Goal: Transaction & Acquisition: Purchase product/service

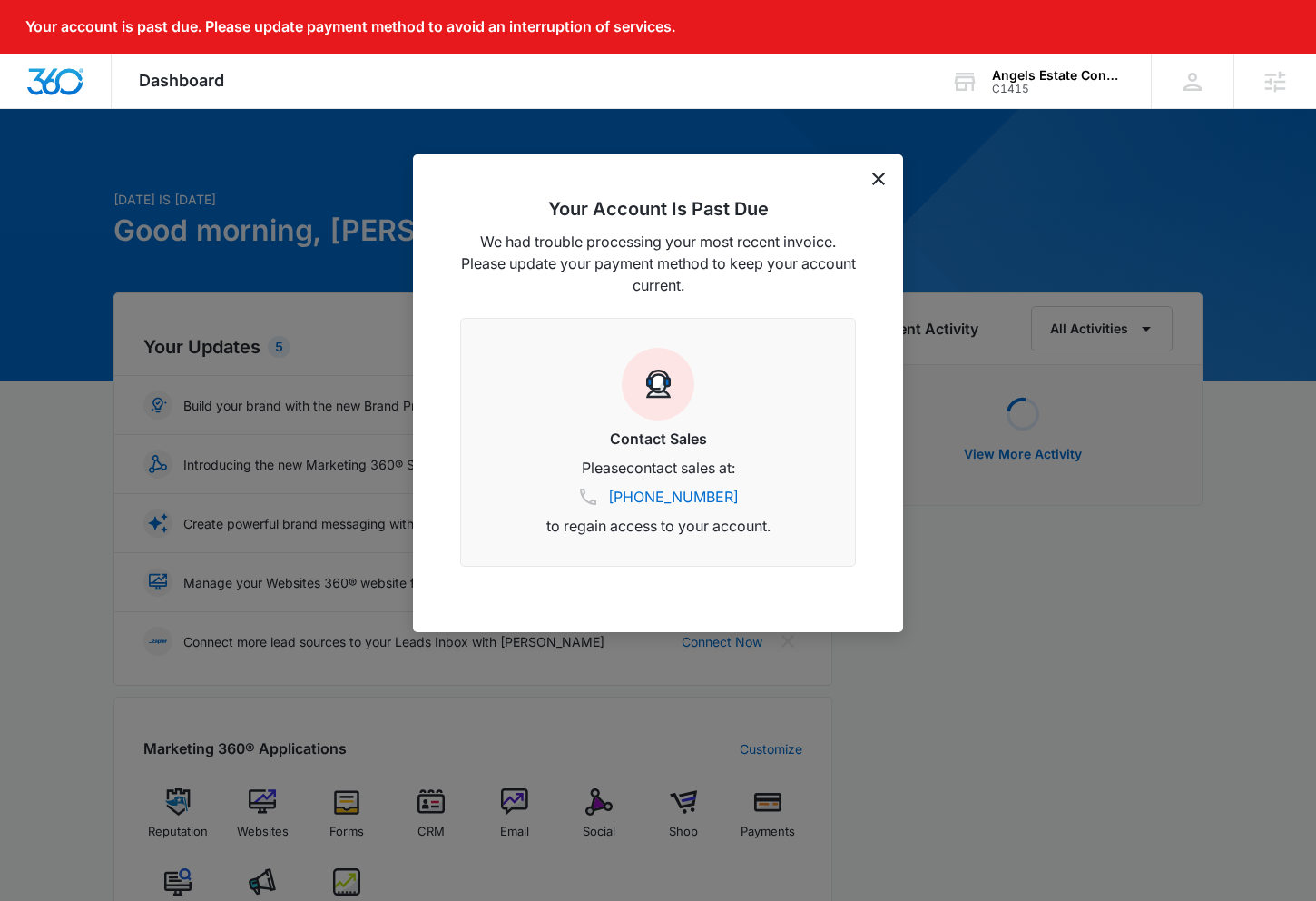
click at [889, 179] on div "Your Account Is Past Due We had trouble processing your most recent invoice. Pl…" at bounding box center [658, 393] width 491 height 478
click at [875, 179] on icon "dismiss this dialog" at bounding box center [878, 179] width 13 height 13
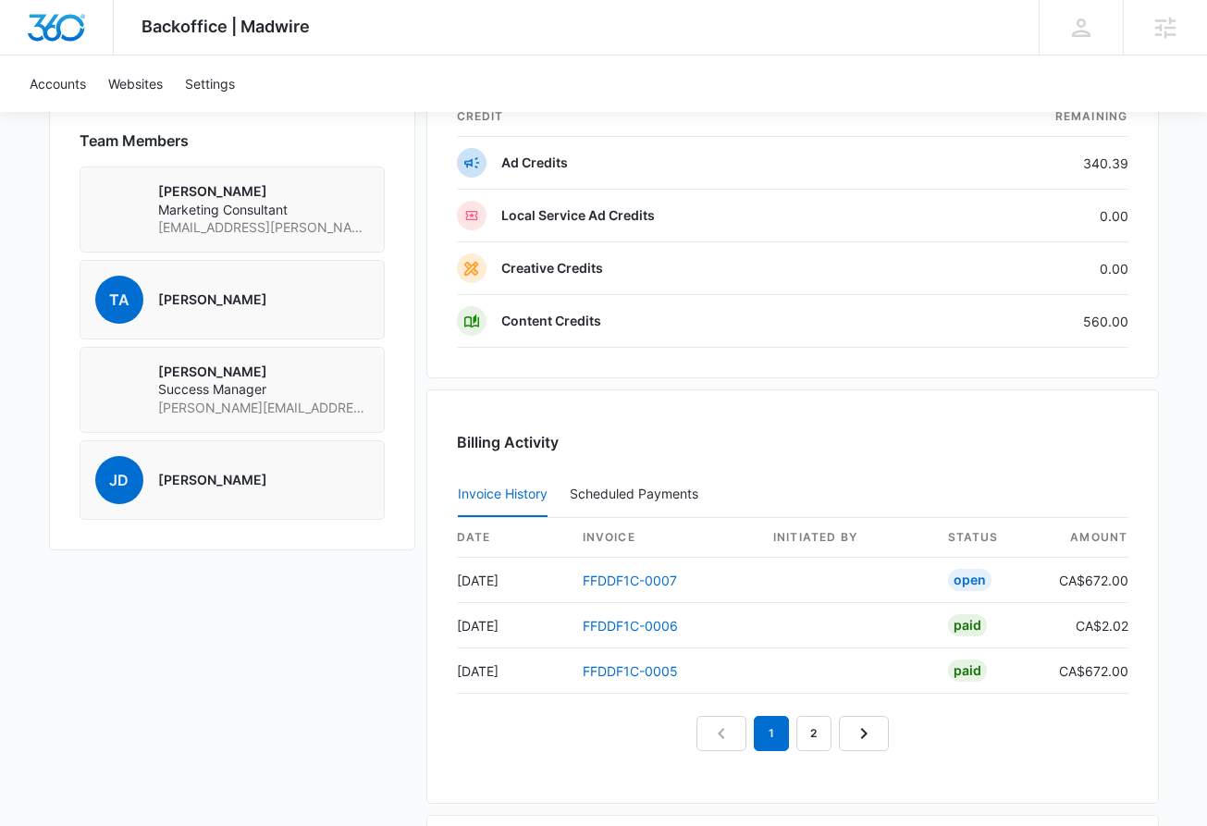
scroll to position [1376, 0]
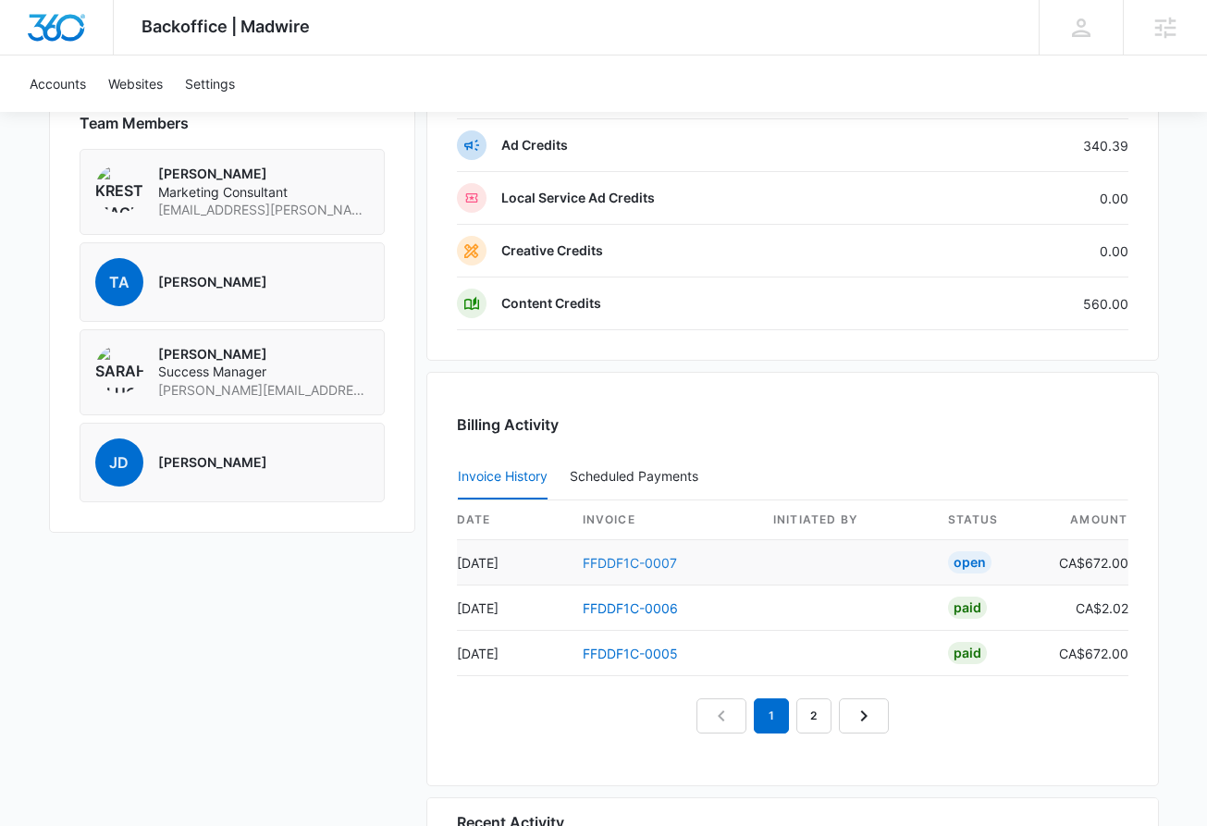
click at [644, 565] on link "FFDDF1C-0007" at bounding box center [630, 563] width 94 height 16
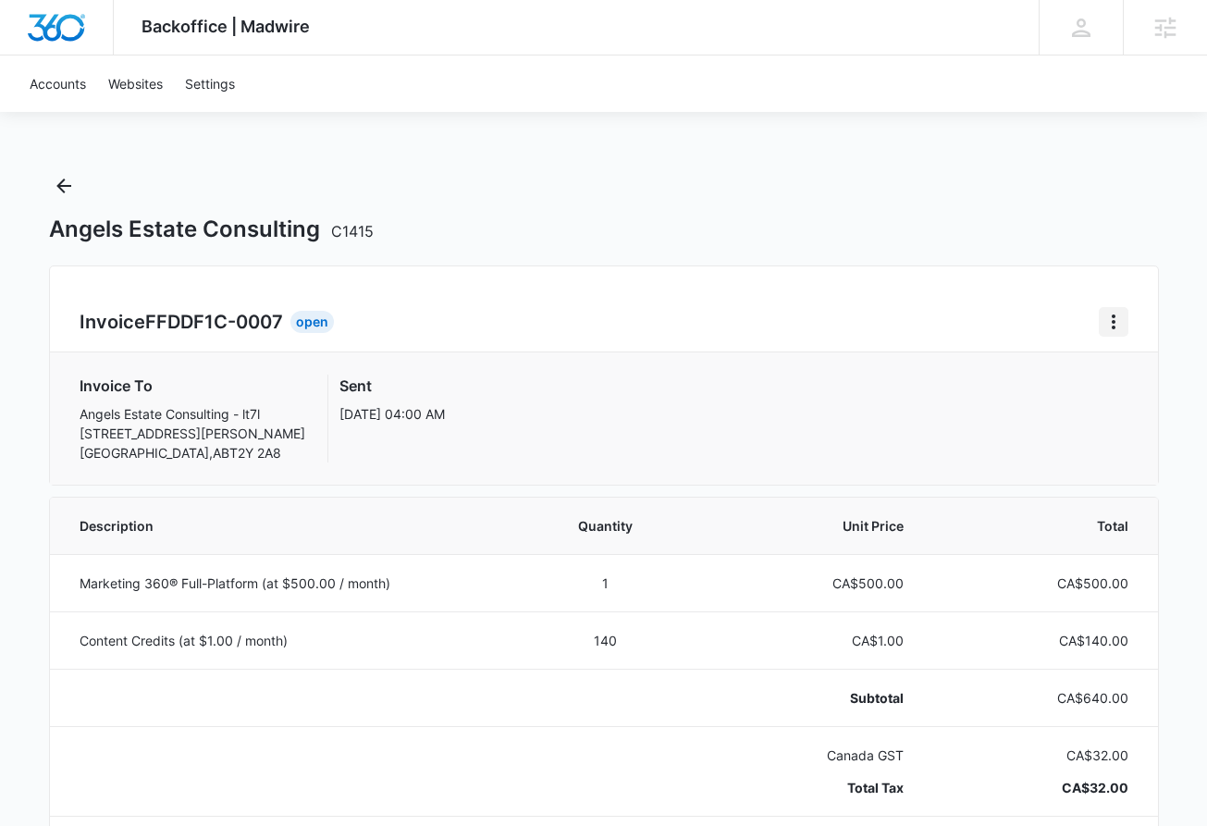
click at [1113, 330] on icon "Home" at bounding box center [1114, 322] width 22 height 22
click at [1053, 395] on div "Retry Payment" at bounding box center [1029, 401] width 107 height 13
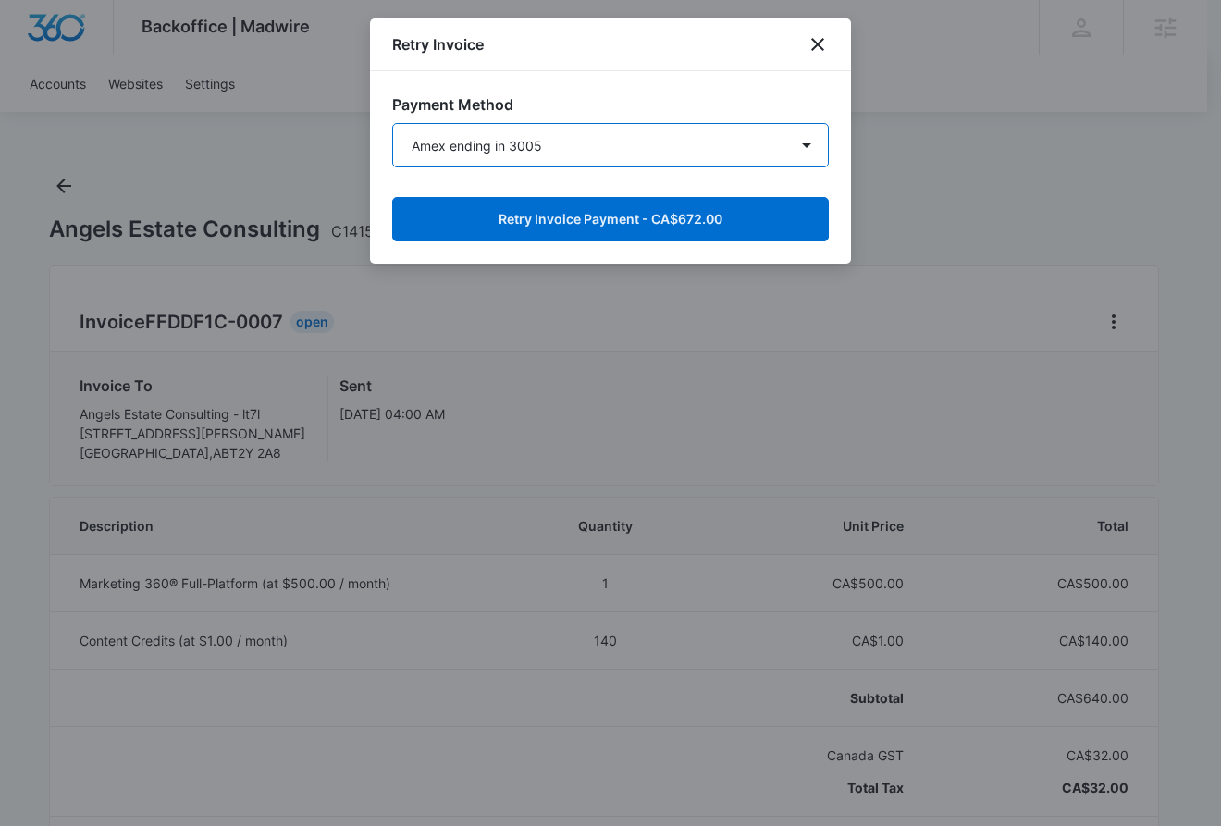
click at [539, 150] on select "Amex ending in 3005 Amex ending in 2007 New Payment Method" at bounding box center [610, 145] width 437 height 44
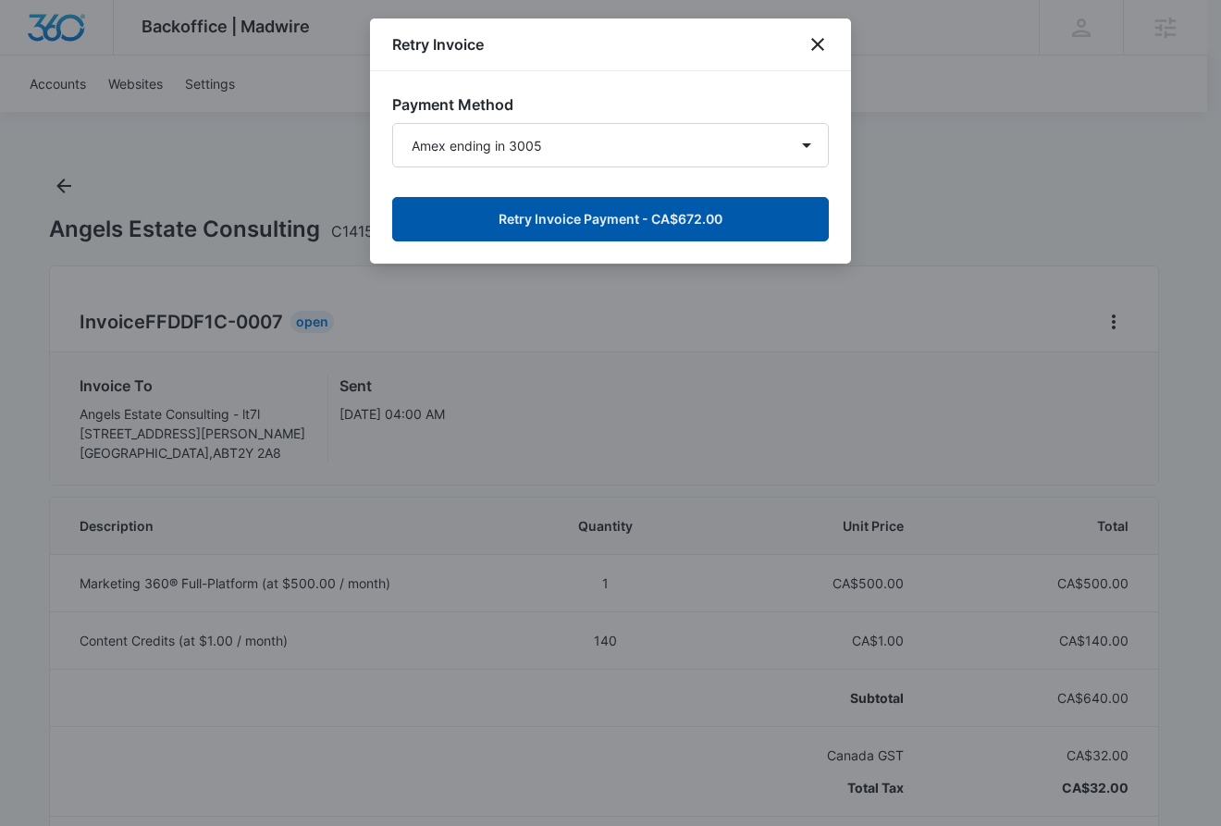
click at [577, 215] on button "Retry Invoice Payment - CA$672.00" at bounding box center [610, 219] width 437 height 44
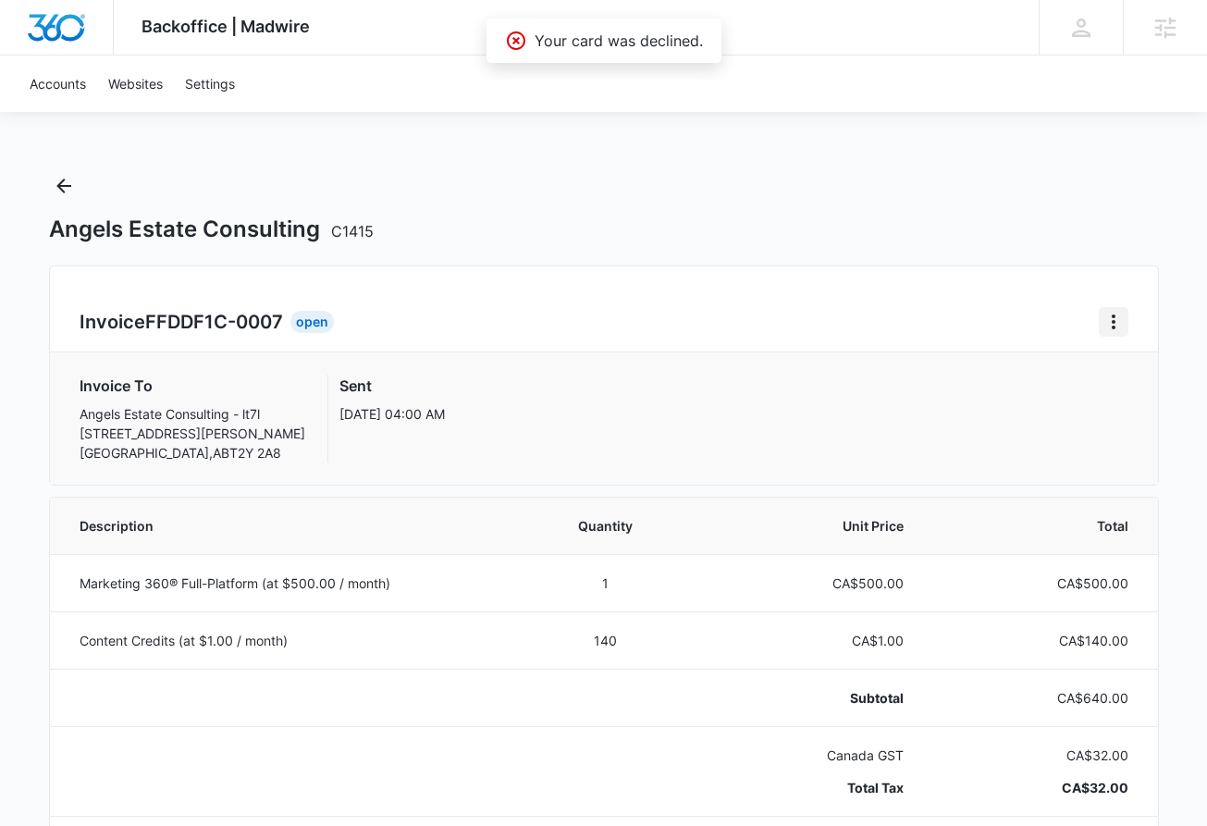
click at [1117, 323] on icon "Home" at bounding box center [1114, 322] width 22 height 22
click at [1047, 397] on div "Retry Payment" at bounding box center [1029, 401] width 107 height 13
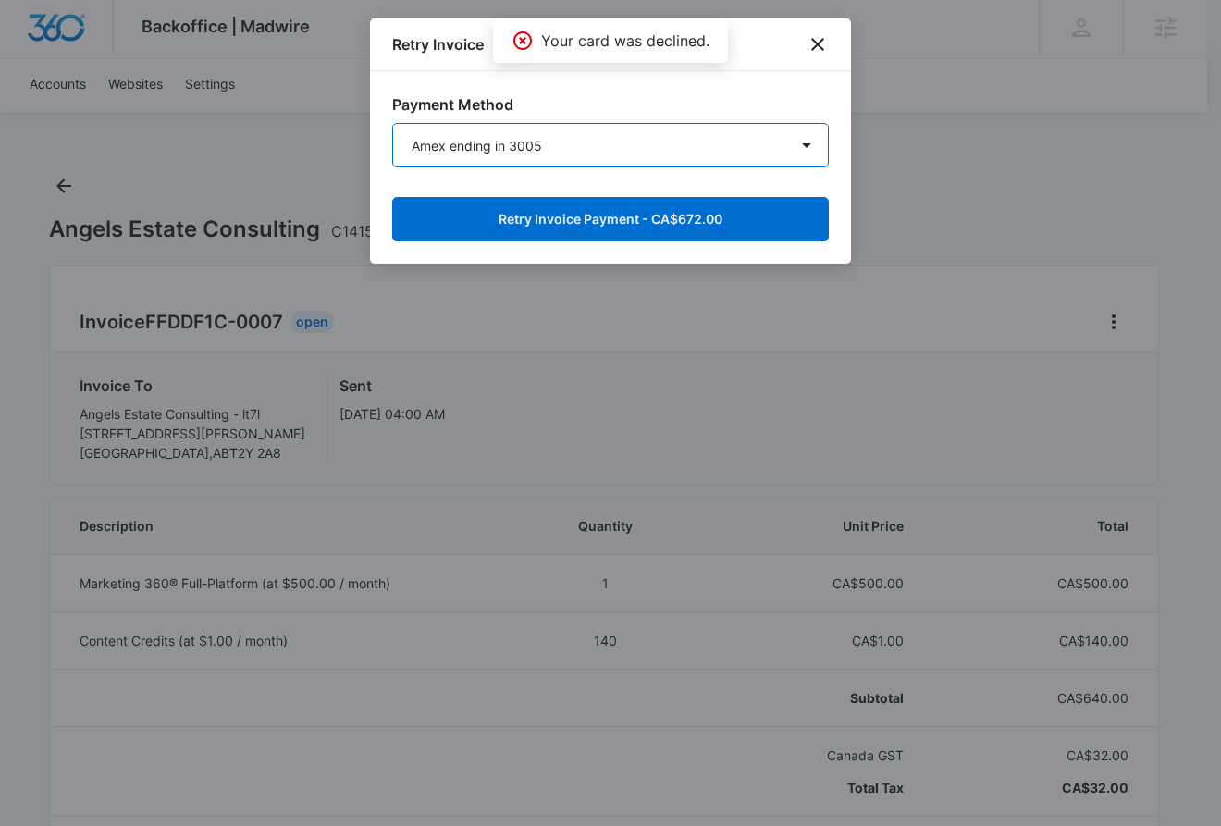
click at [579, 142] on select "Amex ending in 3005 Amex ending in 2007 New Payment Method" at bounding box center [610, 145] width 437 height 44
select select "pm_1QoTjnH0inx9gx8rXgDlxCmU"
click at [392, 123] on select "Amex ending in 3005 Amex ending in 2007 New Payment Method" at bounding box center [610, 145] width 437 height 44
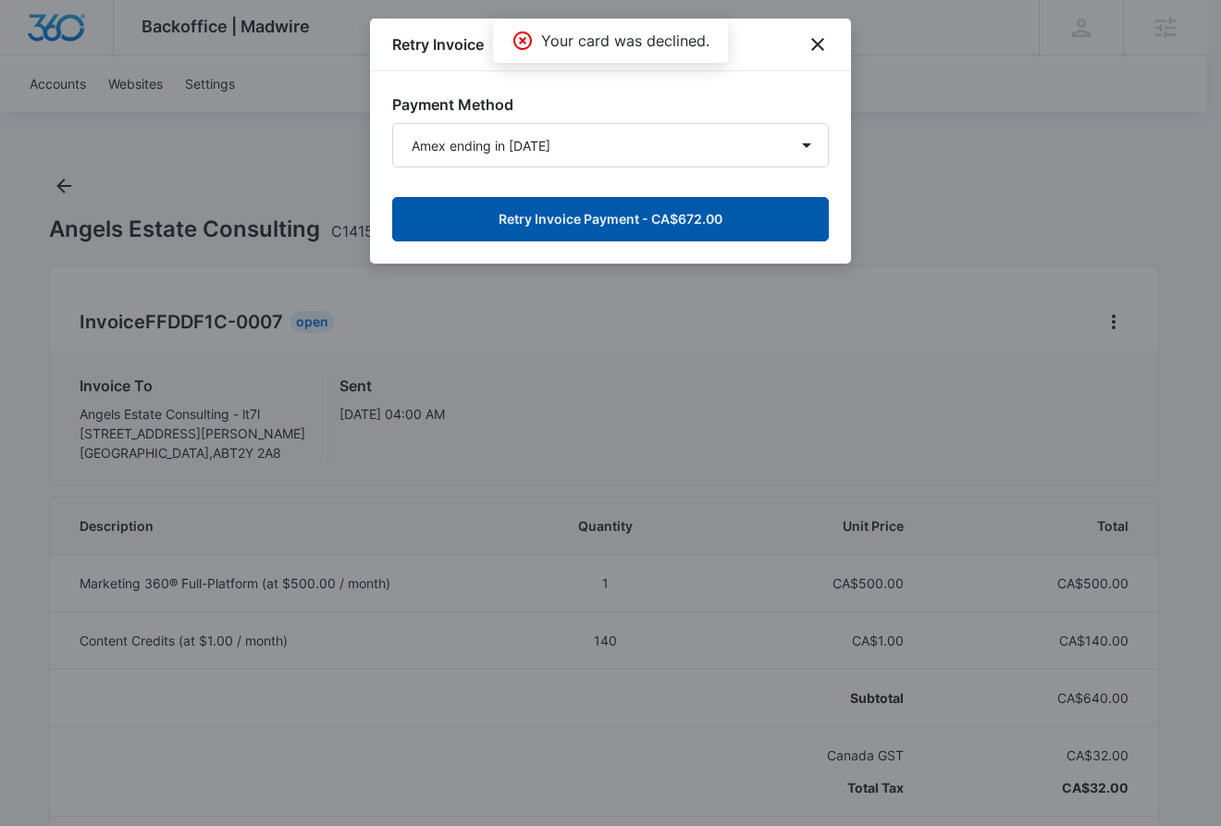
click at [617, 216] on button "Retry Invoice Payment - CA$672.00" at bounding box center [610, 219] width 437 height 44
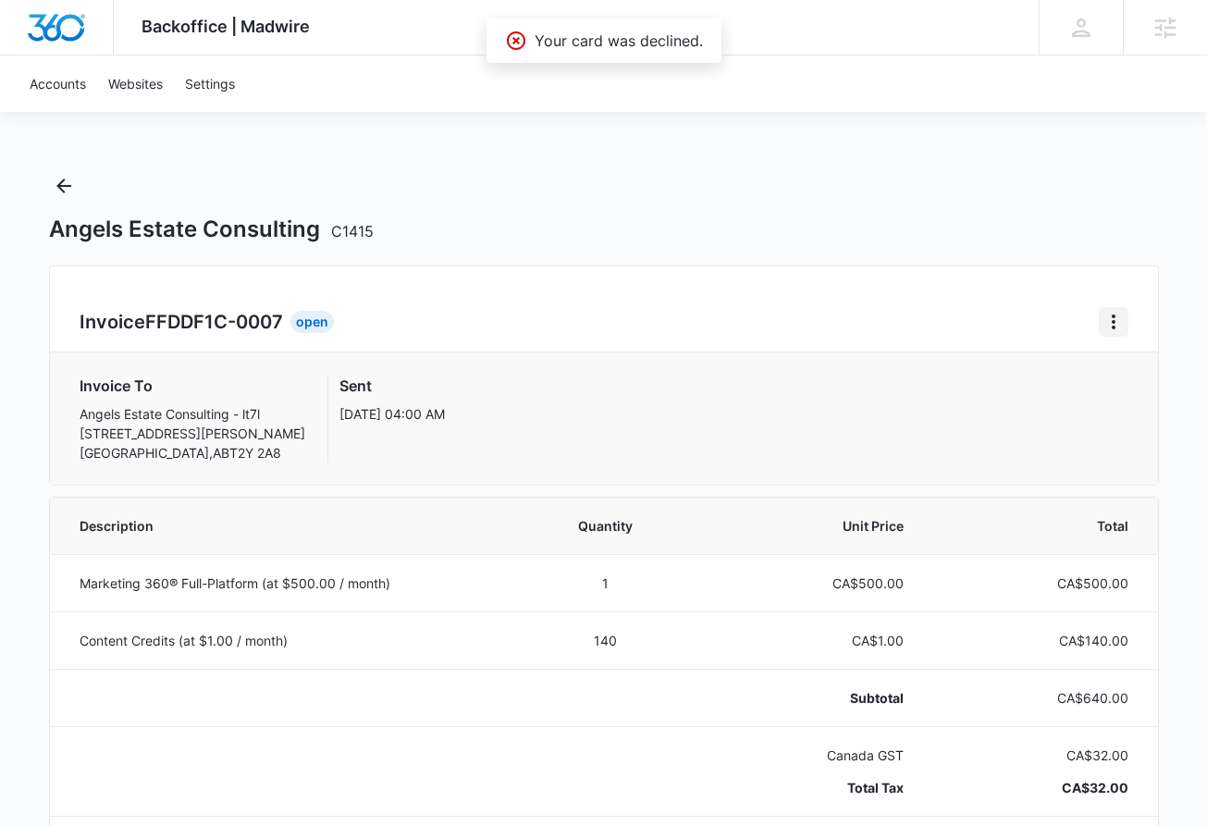
click at [1110, 315] on icon "Home" at bounding box center [1114, 322] width 22 height 22
click at [1075, 357] on div "Download Invoice Retry Payment" at bounding box center [1041, 387] width 176 height 87
click at [1105, 321] on icon "Home" at bounding box center [1114, 322] width 22 height 22
click at [1082, 365] on link "Download Invoice" at bounding box center [1029, 373] width 107 height 16
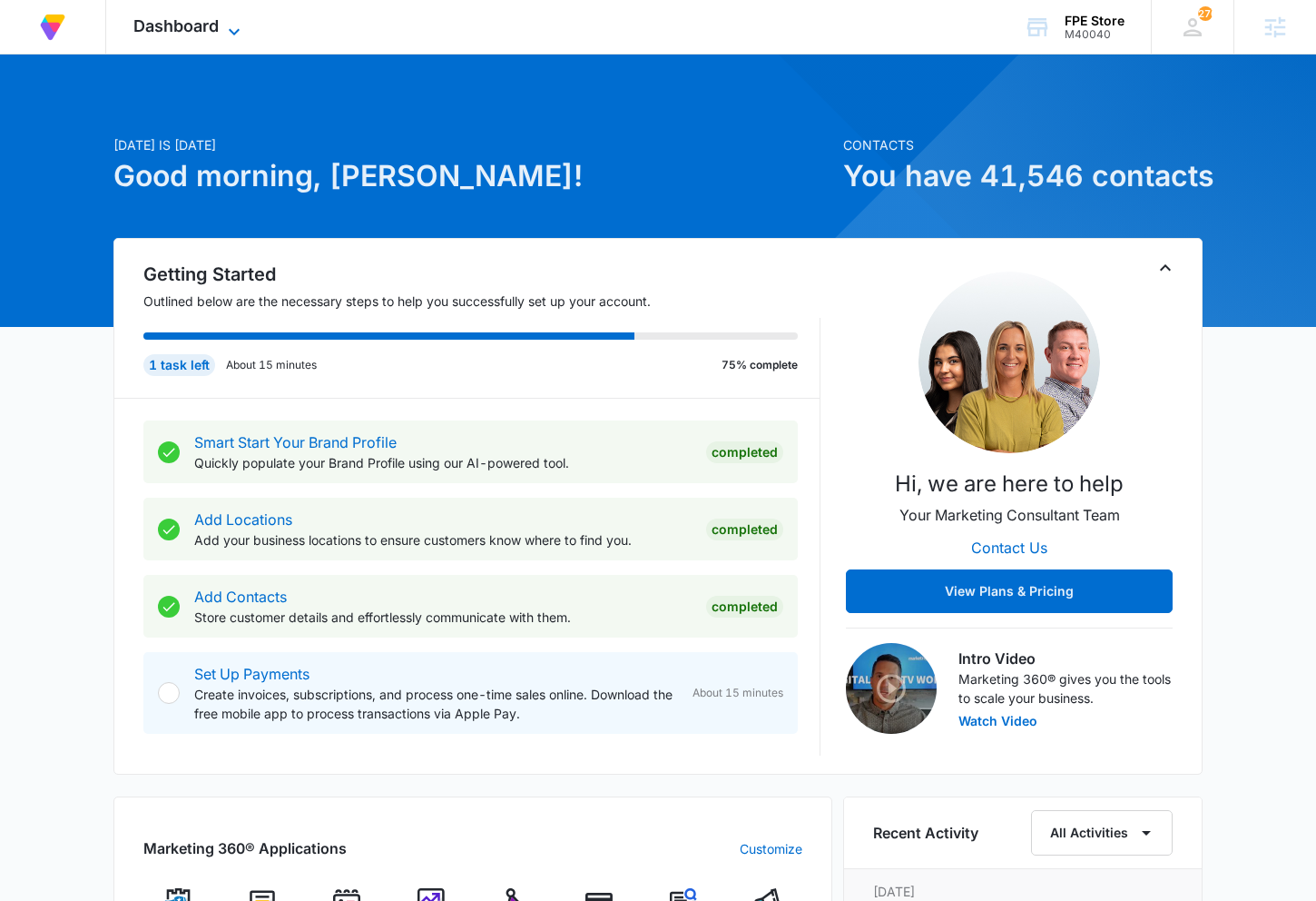
click at [184, 32] on span "Dashboard" at bounding box center [176, 26] width 85 height 19
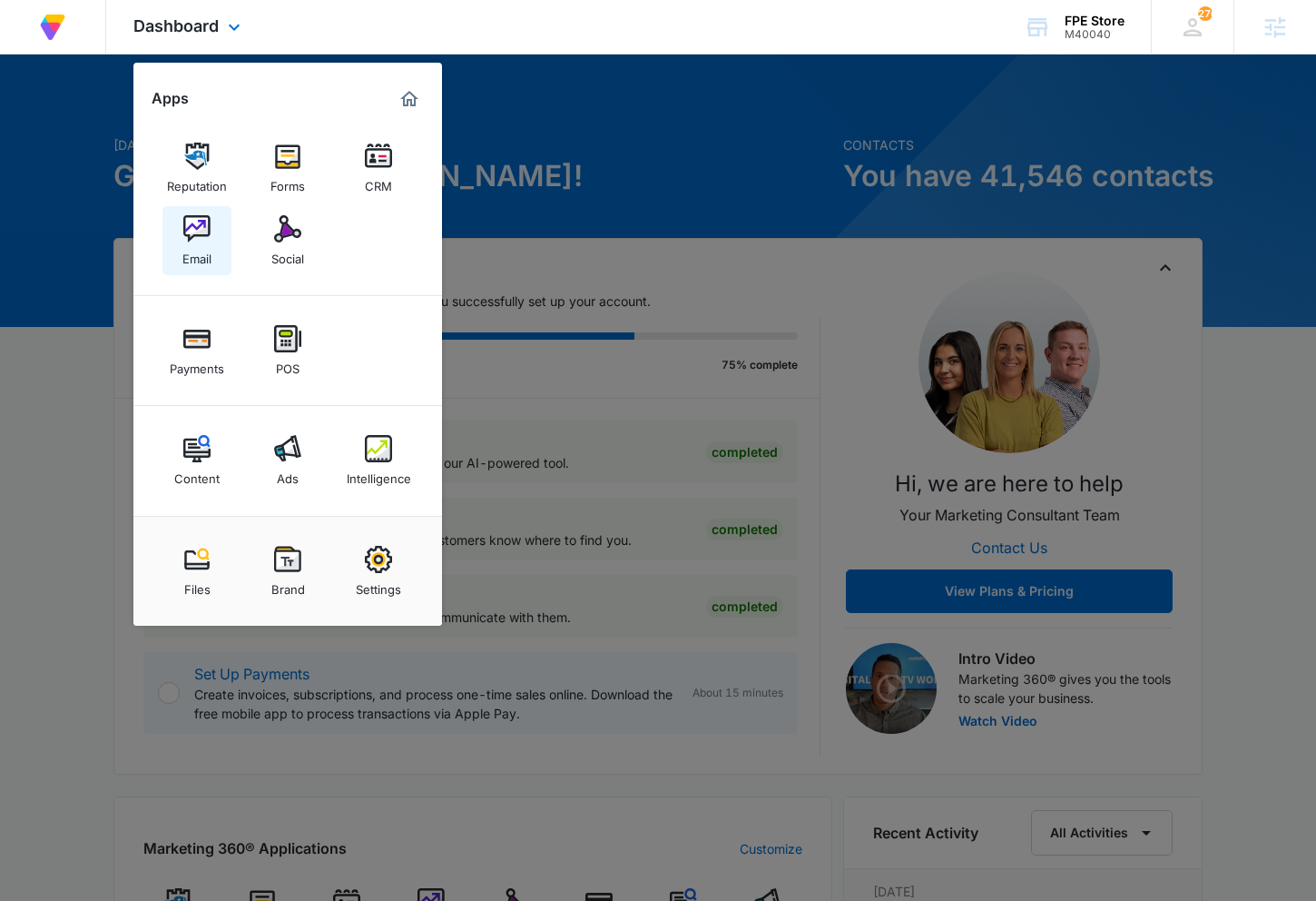
click at [205, 241] on img at bounding box center [197, 229] width 27 height 27
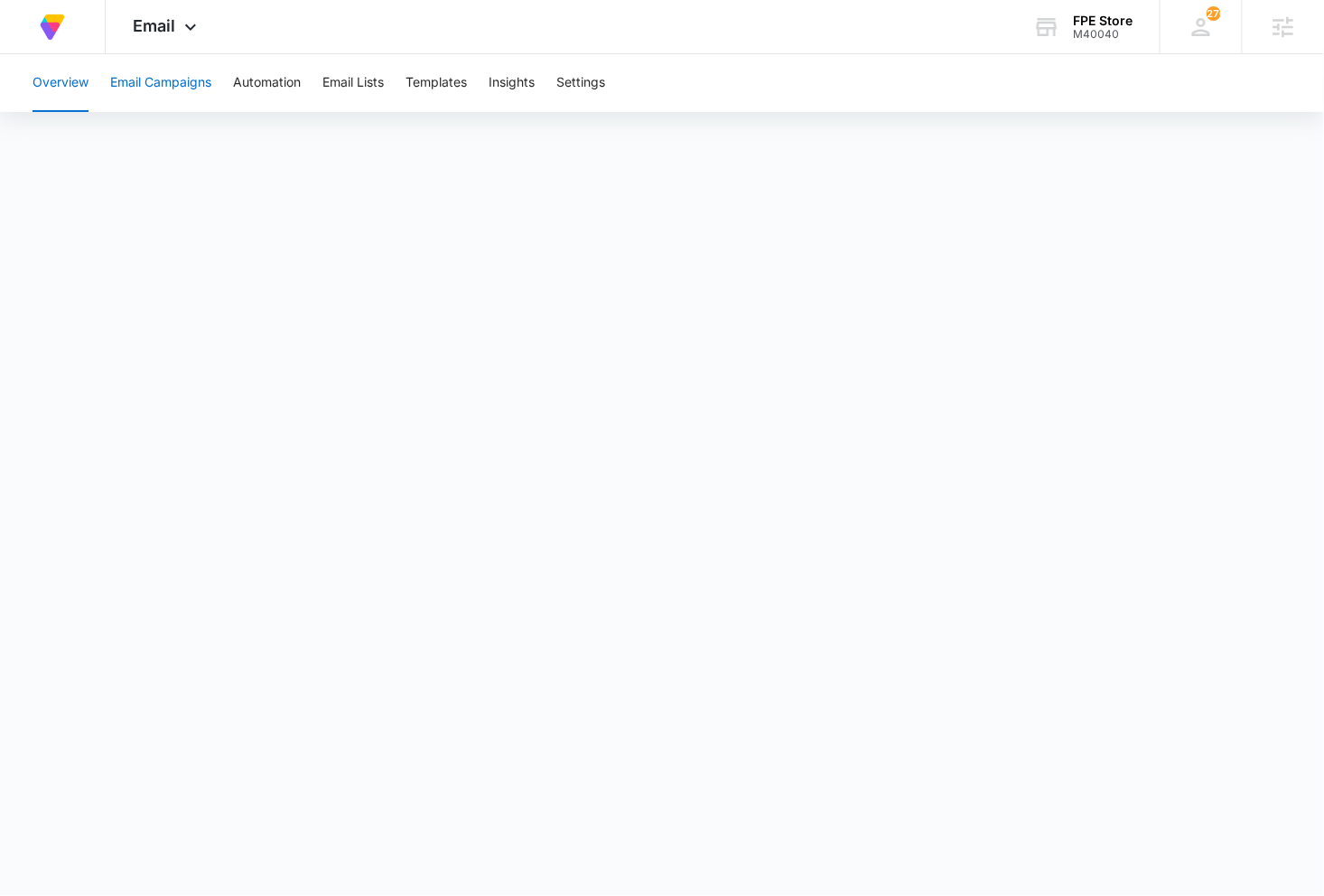
click at [192, 66] on button "Email Campaigns" at bounding box center [161, 83] width 102 height 58
click at [358, 66] on button "Email Lists" at bounding box center [352, 83] width 62 height 58
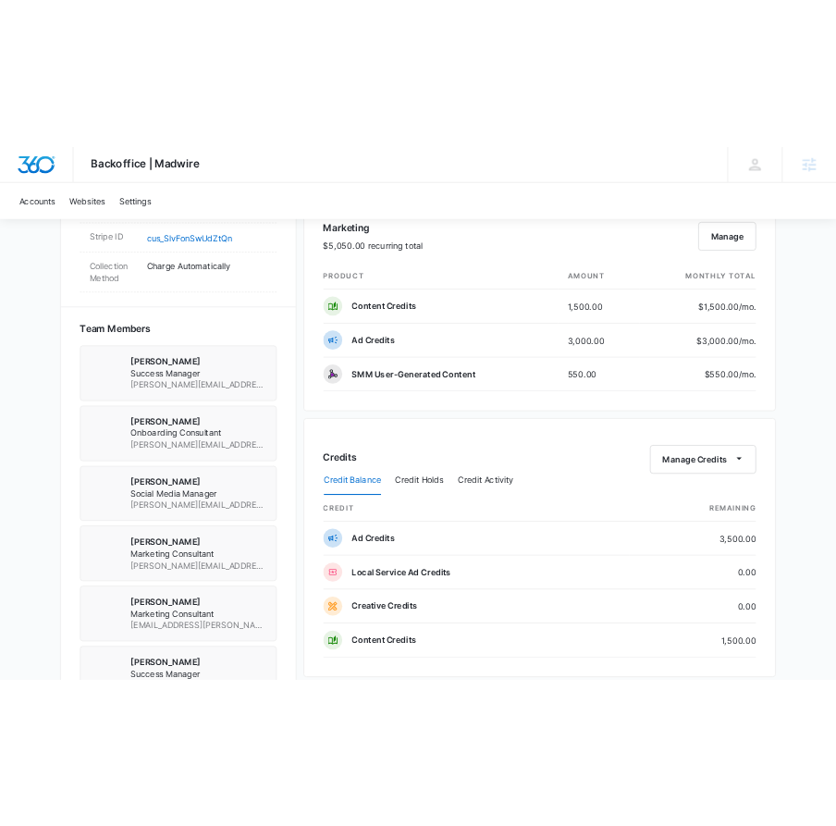
scroll to position [1177, 0]
